Goal: Task Accomplishment & Management: Manage account settings

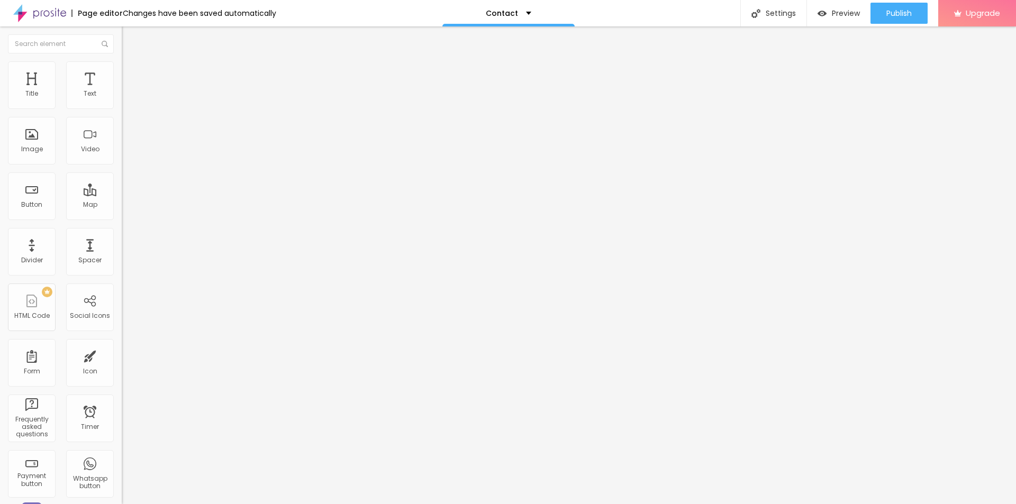
click at [122, 67] on img at bounding box center [127, 66] width 10 height 10
click at [131, 75] on span "Advanced" at bounding box center [148, 79] width 34 height 9
click at [76, 211] on div "Map" at bounding box center [90, 196] width 48 height 48
click at [122, 99] on input "Alboom [GEOGRAPHIC_DATA]" at bounding box center [185, 94] width 127 height 11
click at [122, 114] on div "Address [GEOGRAPHIC_DATA] Align 15 Zoom" at bounding box center [183, 189] width 122 height 212
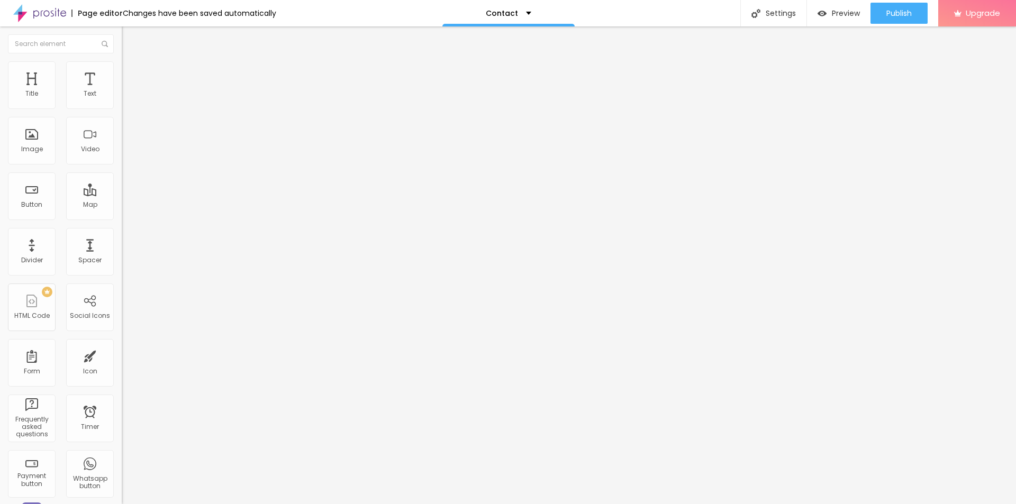
click at [122, 99] on input "Alboom [GEOGRAPHIC_DATA]" at bounding box center [185, 94] width 127 height 11
type input "Kapoor optical co"
click at [902, 16] on span "Publish" at bounding box center [898, 13] width 25 height 8
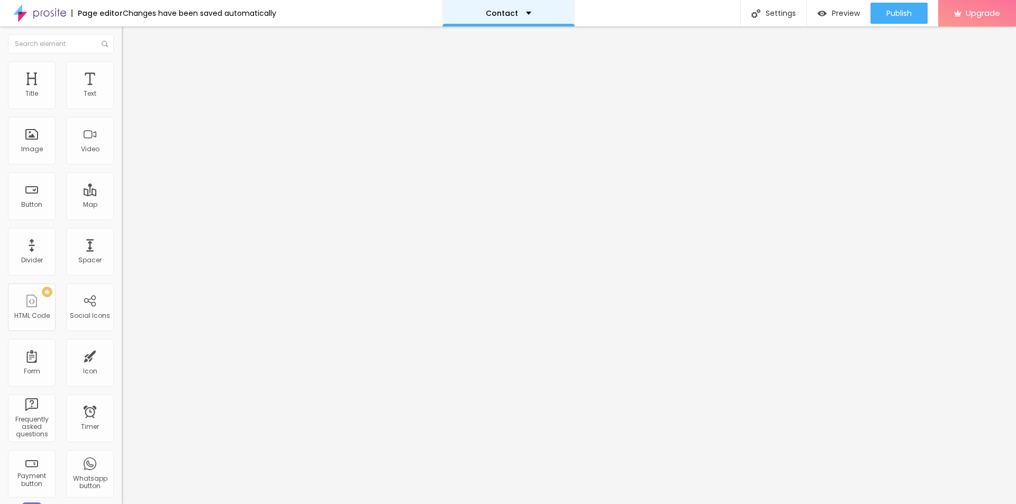
click at [518, 16] on div "Contact" at bounding box center [509, 13] width 46 height 7
click at [454, 46] on link "About" at bounding box center [442, 40] width 24 height 11
click at [122, 91] on span "Change image" at bounding box center [150, 86] width 57 height 9
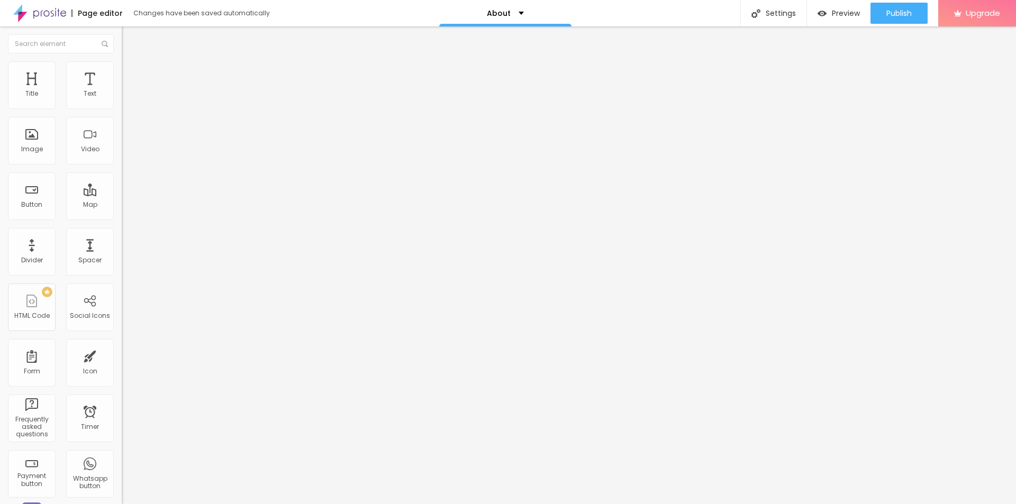
click at [122, 91] on span "Change image" at bounding box center [150, 86] width 57 height 9
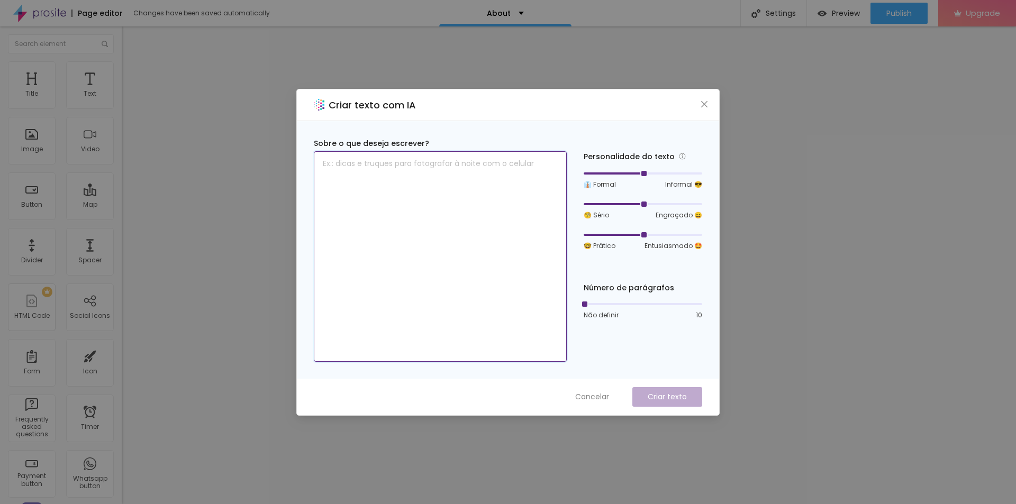
click at [377, 165] on textarea at bounding box center [440, 256] width 253 height 211
paste textarea "write about for https://kapooropticalco.com/"
type textarea "write about for https://kapooropticalco.com/"
click at [669, 396] on p "Criar texto" at bounding box center [667, 397] width 39 height 11
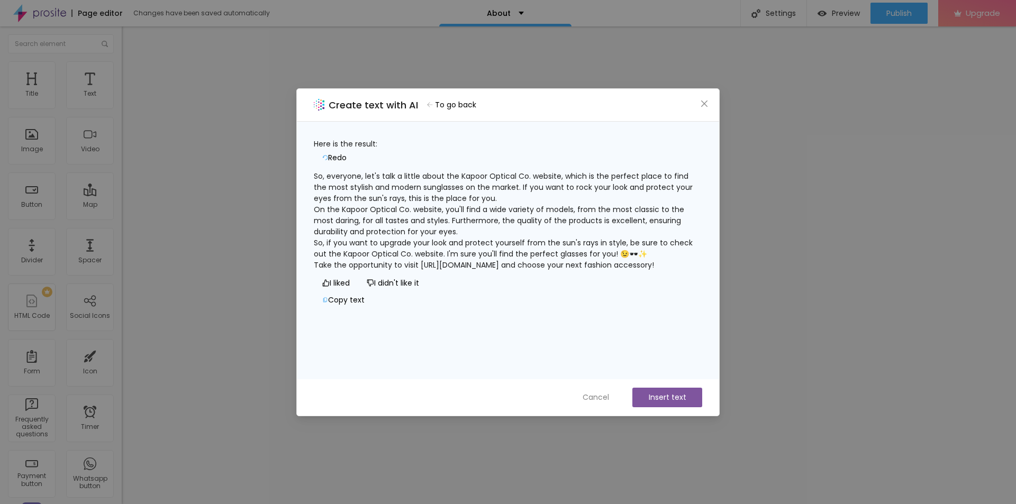
click at [374, 288] on font "I didn't like it" at bounding box center [396, 283] width 45 height 11
click at [708, 101] on icon "close" at bounding box center [704, 103] width 8 height 8
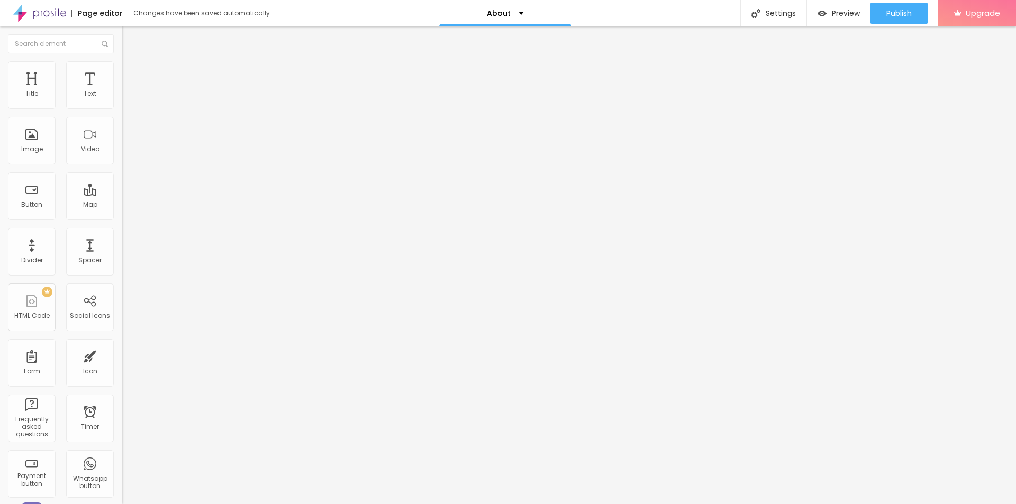
click at [122, 214] on div "Facebook" at bounding box center [183, 217] width 122 height 6
click at [122, 360] on input "https://" at bounding box center [185, 365] width 127 height 11
drag, startPoint x: 58, startPoint y: 169, endPoint x: 0, endPoint y: 172, distance: 57.8
paste input "www.facebook.com/kapooropticalco"
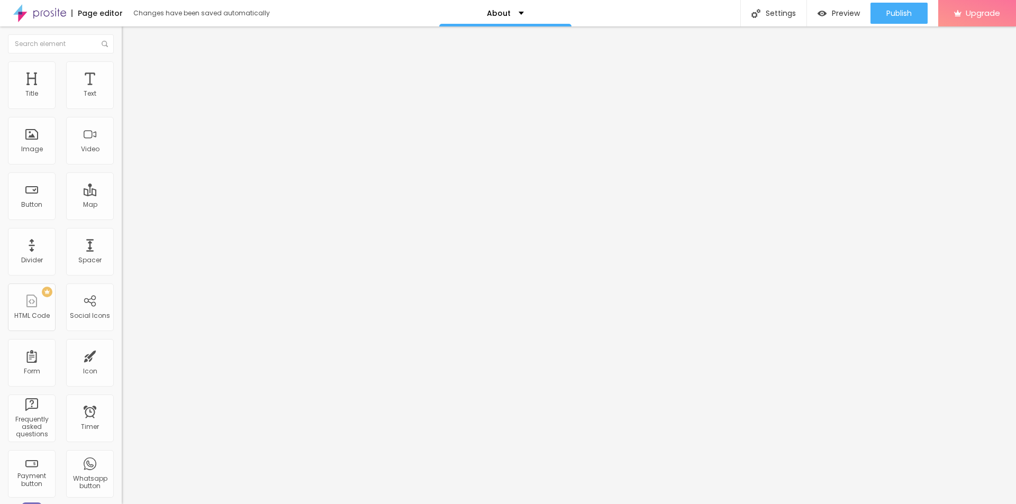
scroll to position [0, 59]
type input "https://www.facebook.com/kapooropticalco"
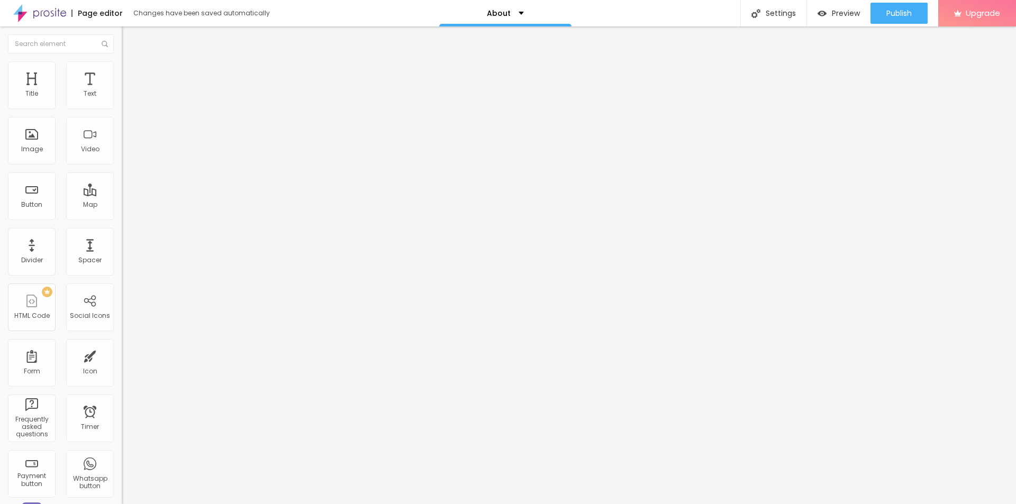
drag, startPoint x: 60, startPoint y: 192, endPoint x: 7, endPoint y: 191, distance: 52.9
paste input "www.instagram.com/kapooroptical.co"
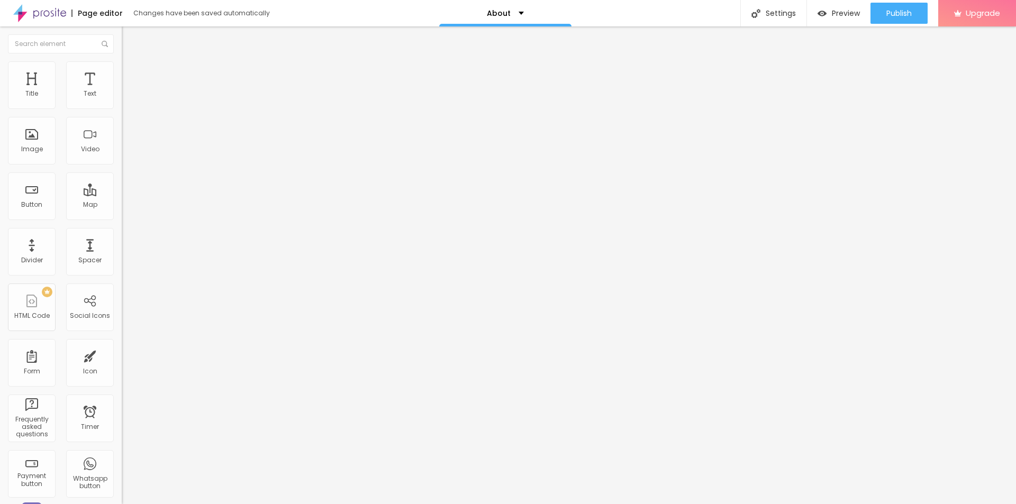
type input "https://www.instagram.com/kapooroptical.co"
click at [122, 296] on div "Edit Social Icons Content Style Advanced Facebook Social Facebook URL address h…" at bounding box center [183, 265] width 122 height 478
click at [122, 65] on img at bounding box center [127, 66] width 10 height 10
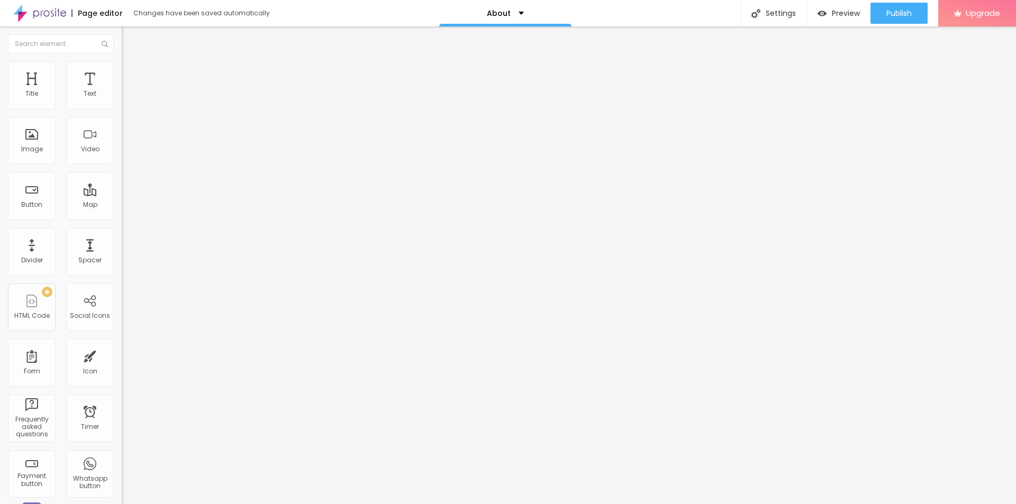
click at [122, 72] on li "Advanced" at bounding box center [183, 77] width 122 height 11
